Goal: Find contact information

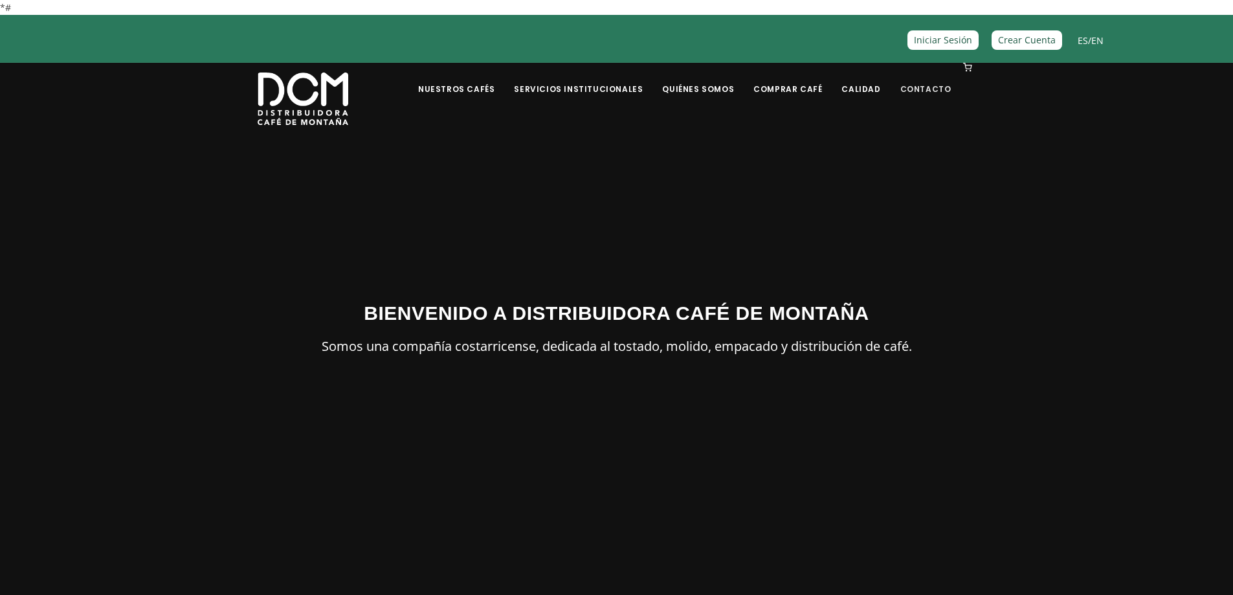
click at [922, 89] on link "Contacto" at bounding box center [925, 79] width 67 height 30
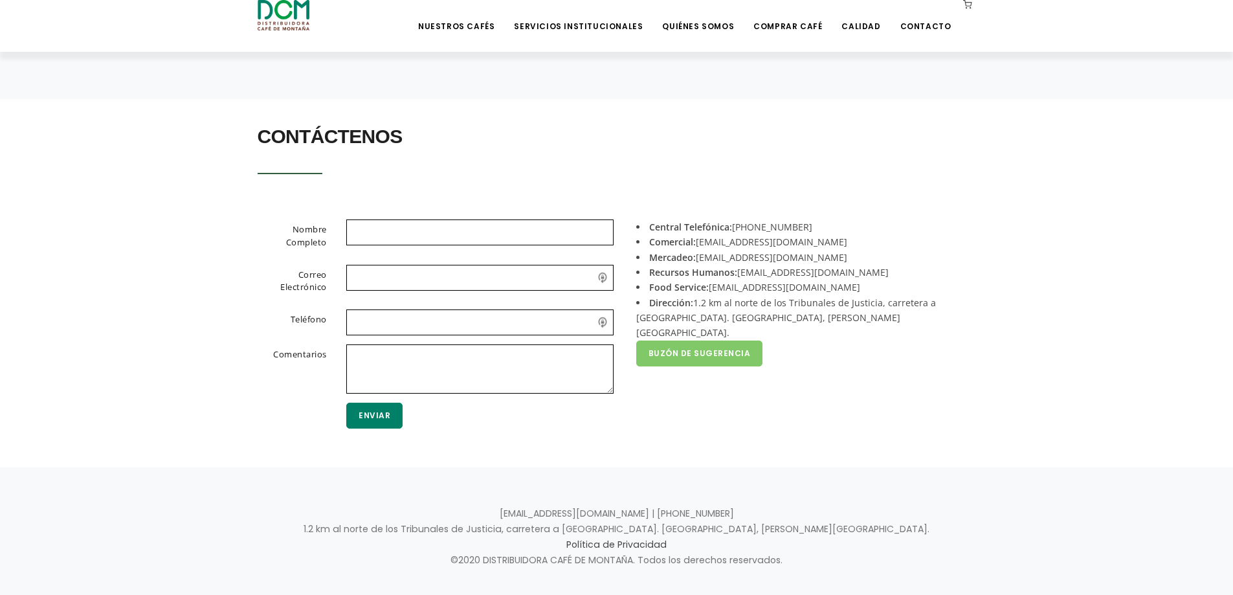
scroll to position [243, 0]
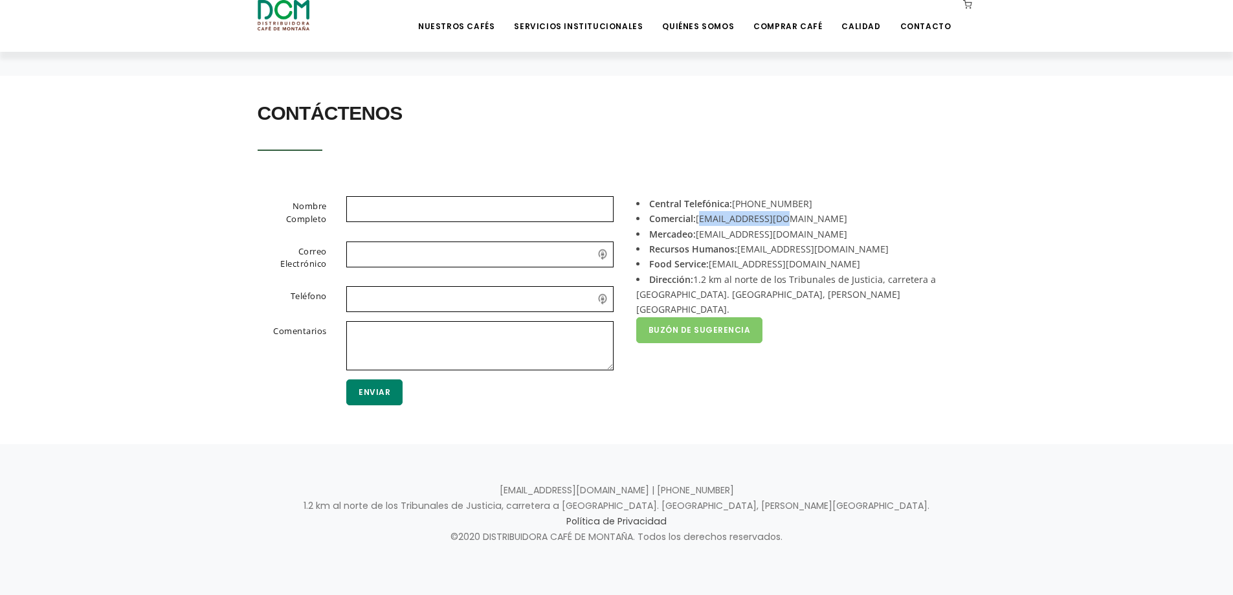
drag, startPoint x: 699, startPoint y: 218, endPoint x: 785, endPoint y: 215, distance: 86.1
click at [785, 216] on li "Comercial: [EMAIL_ADDRESS][DOMAIN_NAME]" at bounding box center [801, 218] width 330 height 15
copy li "[EMAIL_ADDRESS][DOMAIN_NAME]"
